Goal: Find specific page/section: Find specific page/section

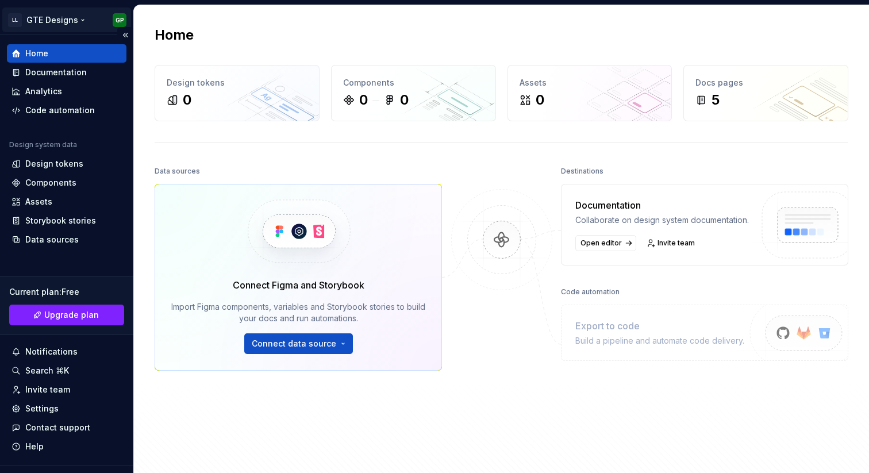
click at [109, 19] on html "LL GTE Designs GP Home Documentation Analytics Code automation Design system da…" at bounding box center [434, 236] width 869 height 473
click at [97, 18] on html "LL GTE Designs GP Home Documentation Analytics Code automation Design system da…" at bounding box center [434, 236] width 869 height 473
click at [429, 387] on div "Data sources Connect Figma and Storybook Import Figma components, variables and…" at bounding box center [298, 305] width 287 height 284
click at [48, 159] on div "Design tokens" at bounding box center [54, 163] width 58 height 11
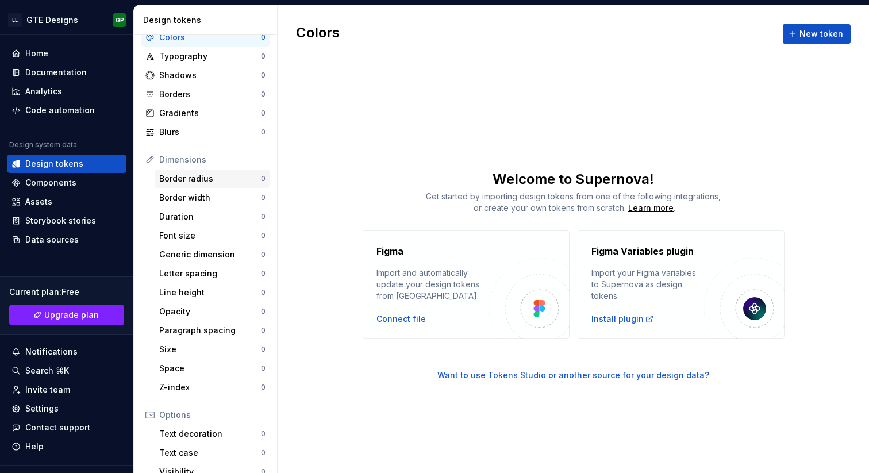
scroll to position [59, 0]
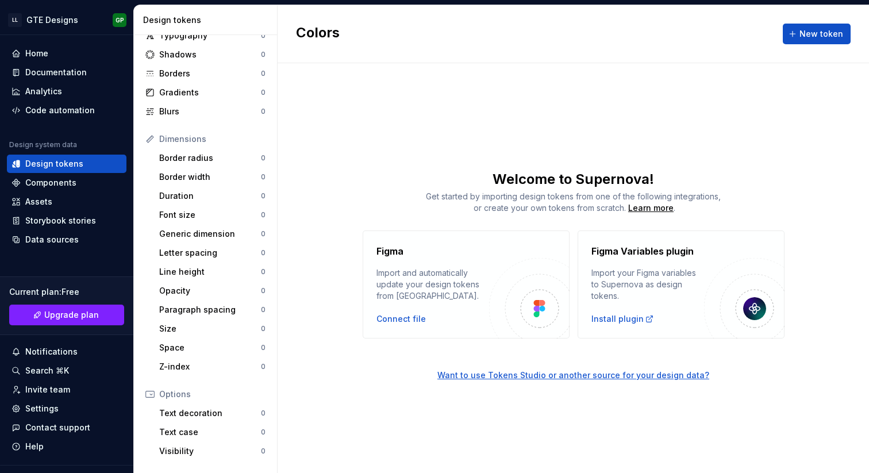
click at [336, 167] on div "Colors New token Welcome to Supernova! Get started by importing design tokens f…" at bounding box center [573, 239] width 591 height 468
